Goal: Information Seeking & Learning: Learn about a topic

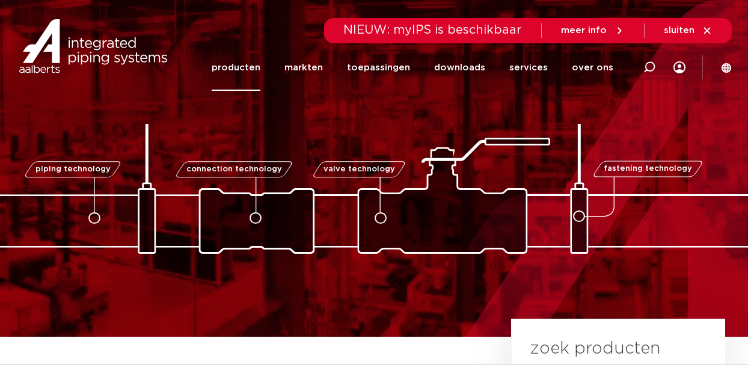
click at [260, 72] on link "producten" at bounding box center [236, 68] width 49 height 46
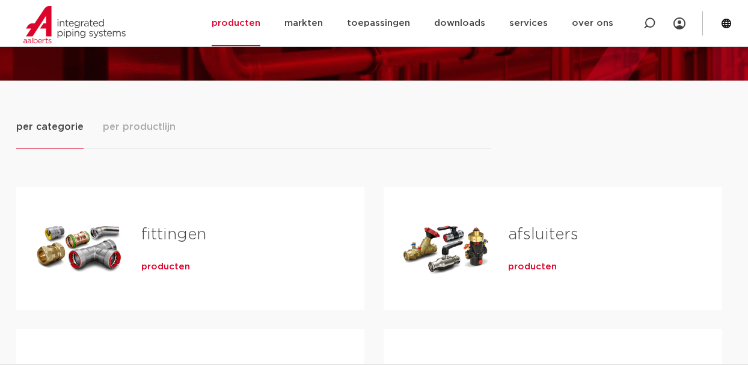
scroll to position [114, 0]
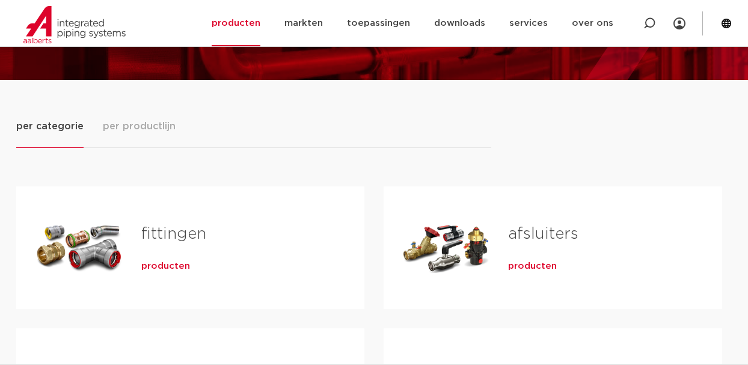
click at [458, 242] on div "Tabs. Open items met enter of spatie, sluit af met escape en navigeer met de pi…" at bounding box center [446, 248] width 86 height 84
click at [520, 267] on span "producten" at bounding box center [532, 266] width 49 height 12
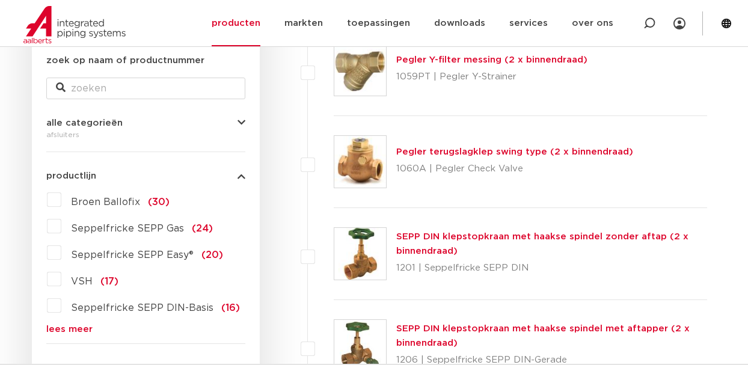
scroll to position [236, 0]
click at [70, 327] on link "lees meer" at bounding box center [145, 329] width 199 height 9
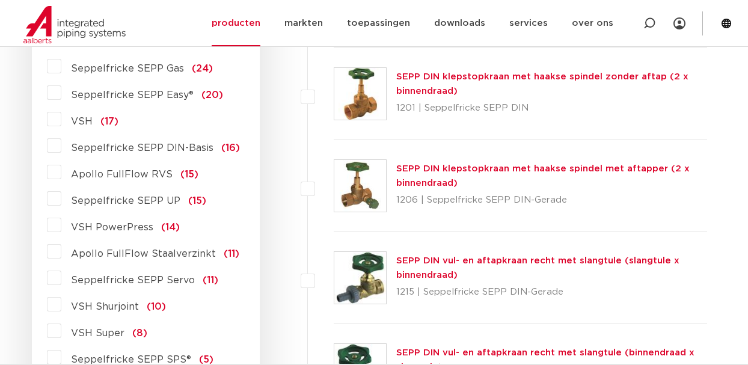
scroll to position [396, 0]
click at [61, 251] on label "Apollo FullFlow Staalverzinkt (11)" at bounding box center [150, 251] width 178 height 19
click at [0, 0] on input "Apollo FullFlow Staalverzinkt (11)" at bounding box center [0, 0] width 0 height 0
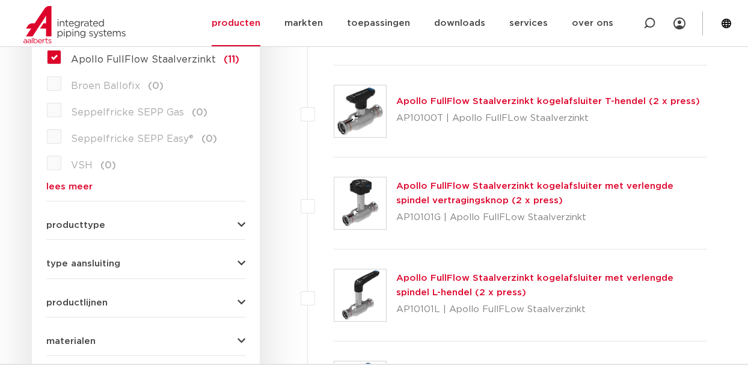
scroll to position [396, 0]
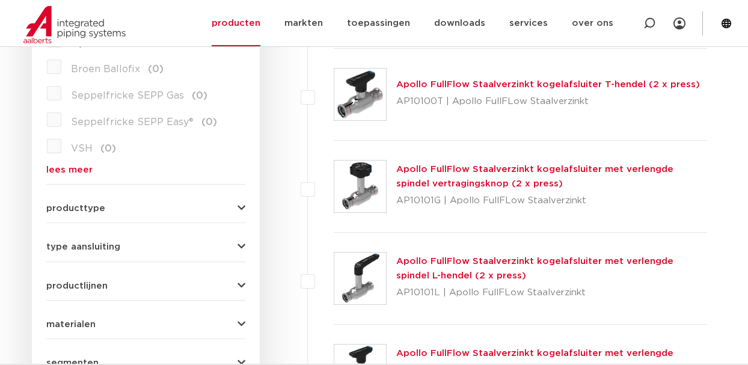
click at [362, 88] on img at bounding box center [360, 95] width 52 height 52
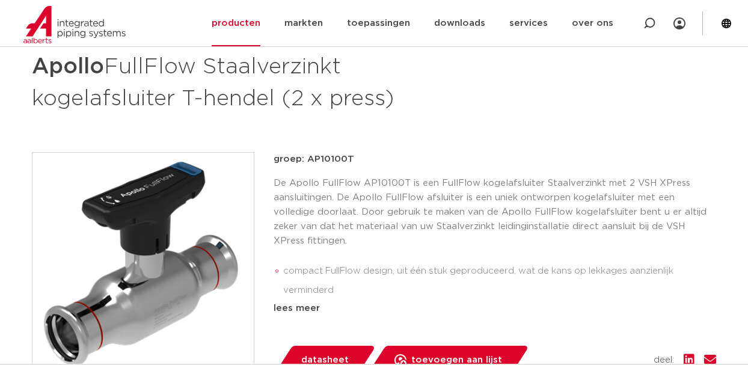
scroll to position [183, 0]
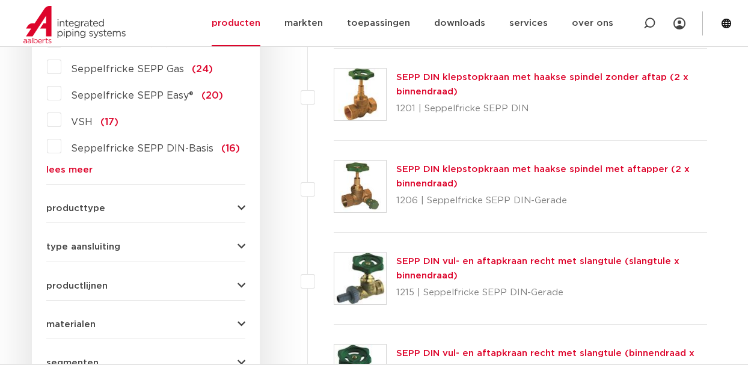
click at [236, 245] on button "type aansluiting" at bounding box center [145, 246] width 199 height 9
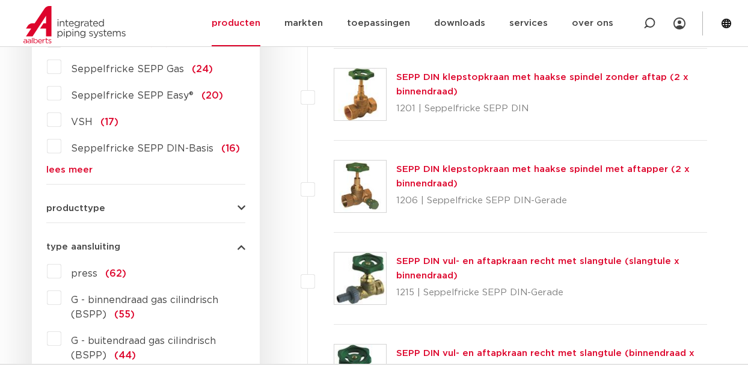
click at [73, 272] on span "press" at bounding box center [84, 274] width 26 height 10
click at [0, 0] on input "press (62)" at bounding box center [0, 0] width 0 height 0
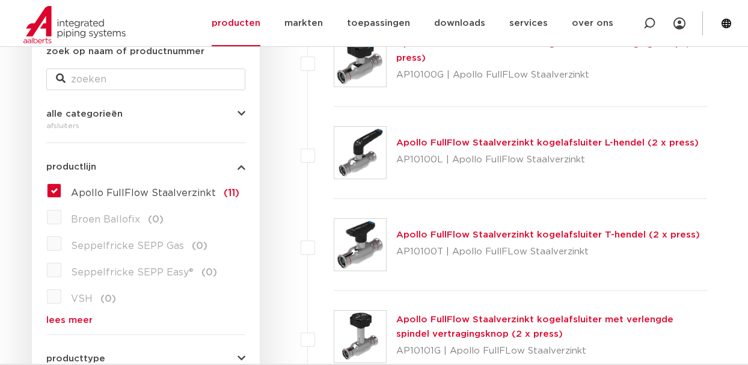
scroll to position [246, 0]
click at [61, 186] on label "Apollo FullFlow Staalverzinkt (11)" at bounding box center [150, 189] width 178 height 19
click at [0, 0] on input "Apollo FullFlow Staalverzinkt (11)" at bounding box center [0, 0] width 0 height 0
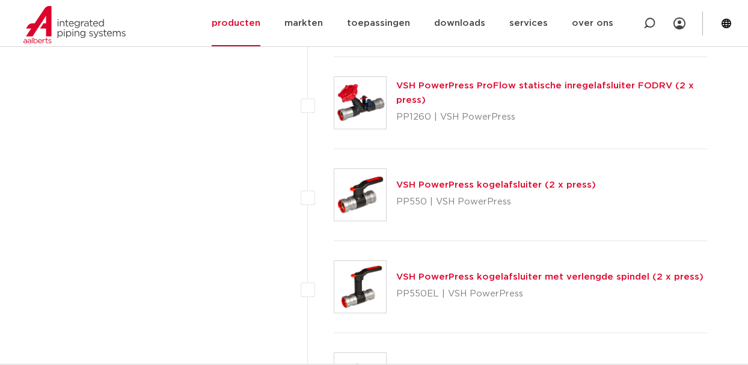
scroll to position [3975, 0]
click at [357, 188] on img at bounding box center [360, 196] width 52 height 52
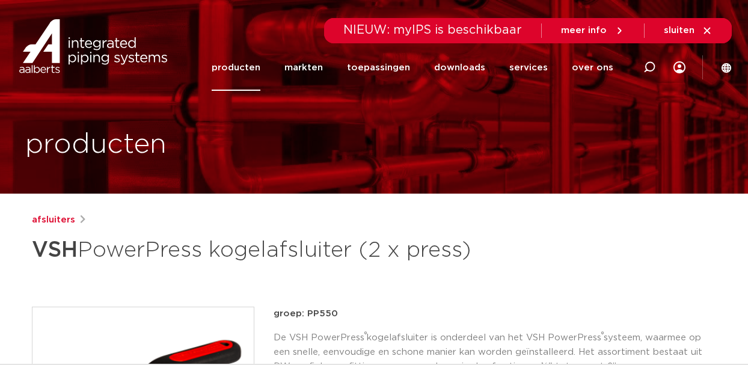
click at [357, 188] on div "producten" at bounding box center [374, 97] width 716 height 194
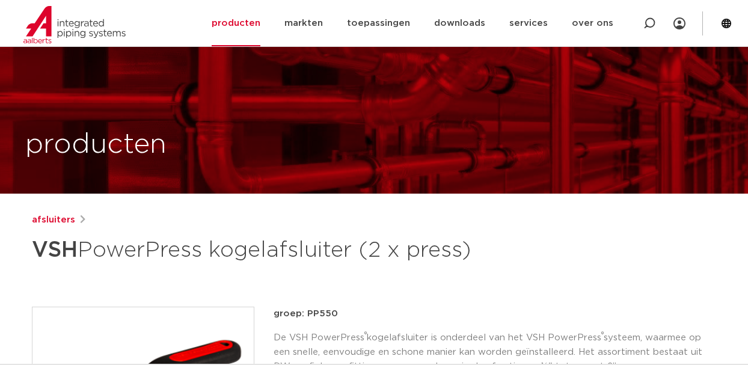
scroll to position [187, 0]
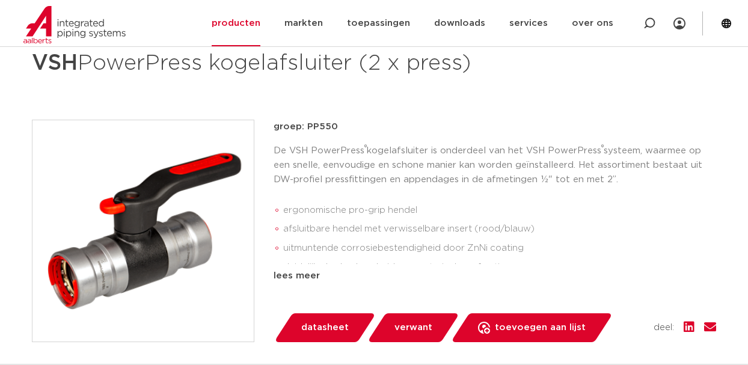
click at [171, 201] on img at bounding box center [142, 230] width 221 height 221
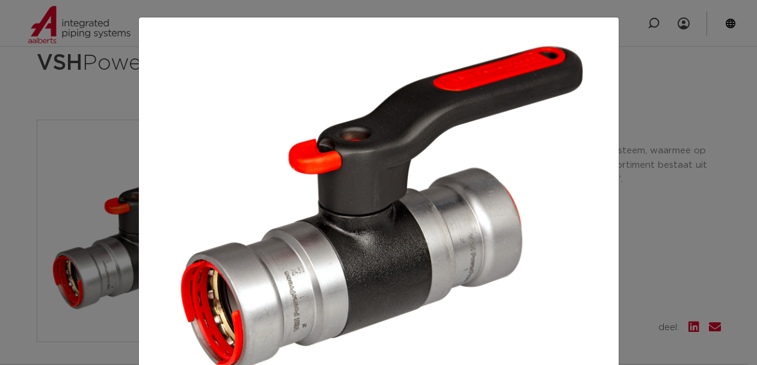
click at [354, 212] on img at bounding box center [379, 208] width 461 height 363
click at [674, 130] on div at bounding box center [378, 182] width 757 height 365
